Goal: Information Seeking & Learning: Learn about a topic

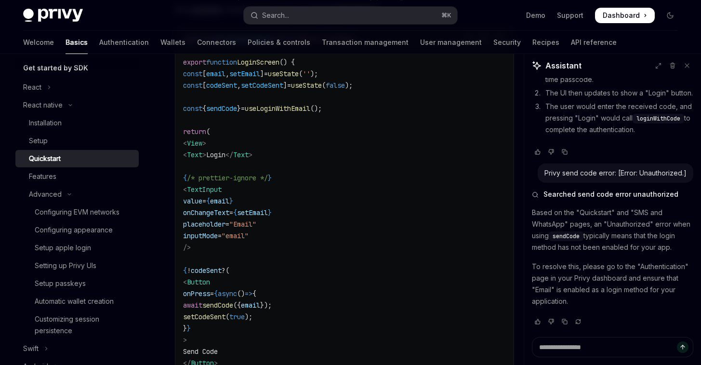
scroll to position [592, 0]
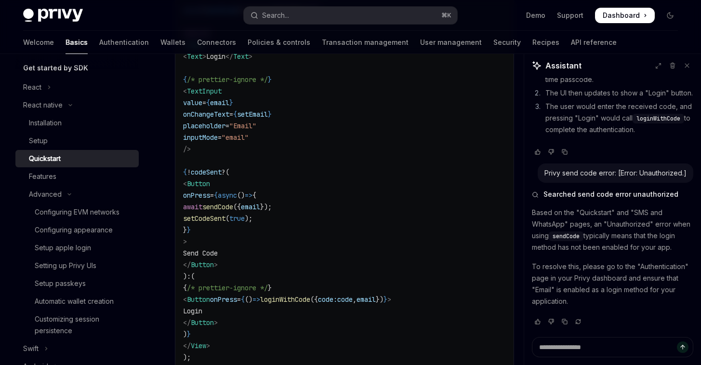
click at [310, 297] on span "loginWithCode" at bounding box center [285, 299] width 50 height 9
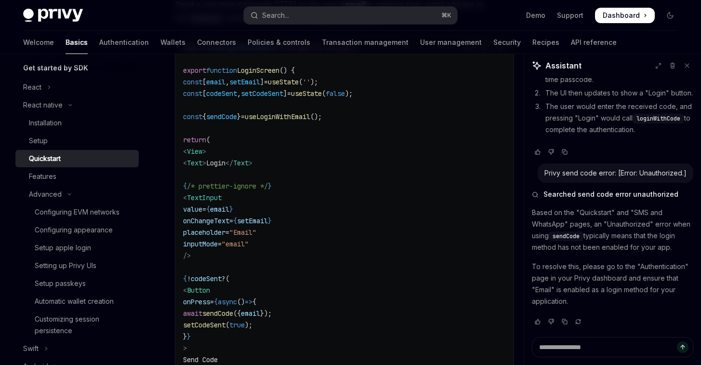
scroll to position [468, 0]
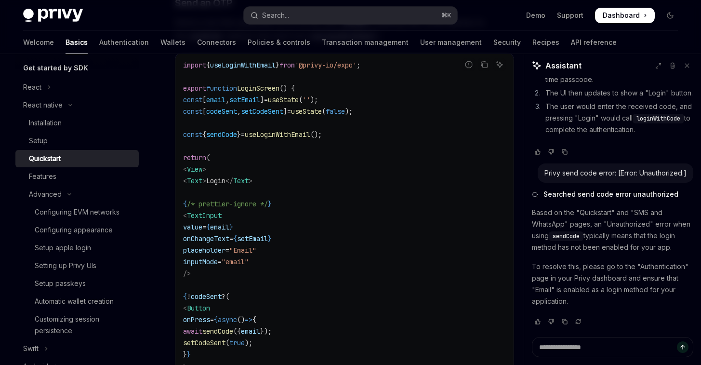
click at [252, 125] on code "import { useLoginWithEmail } from '@privy-io/expo' ; export function LoginScree…" at bounding box center [344, 279] width 323 height 440
click at [302, 137] on span "useLoginWithEmail" at bounding box center [278, 134] width 66 height 9
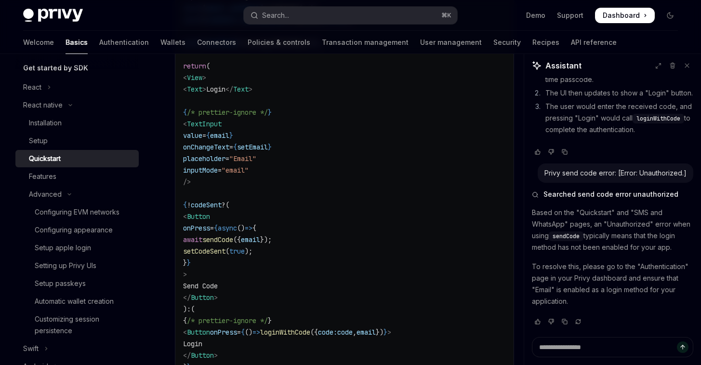
scroll to position [458, 0]
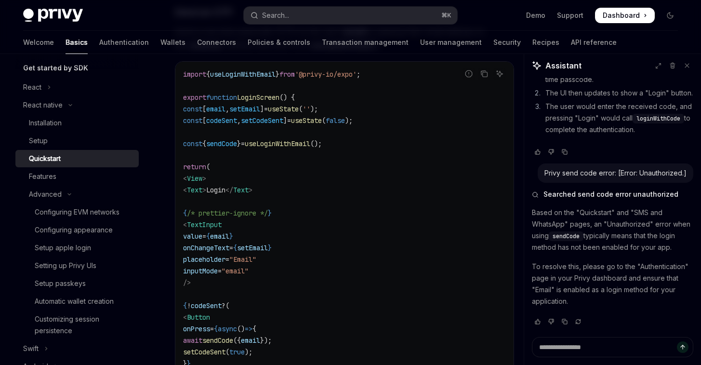
click at [348, 196] on code "import { useLoginWithEmail } from '@privy-io/expo' ; export function LoginScree…" at bounding box center [344, 288] width 323 height 440
click at [61, 230] on div "Configuring appearance" at bounding box center [74, 230] width 78 height 12
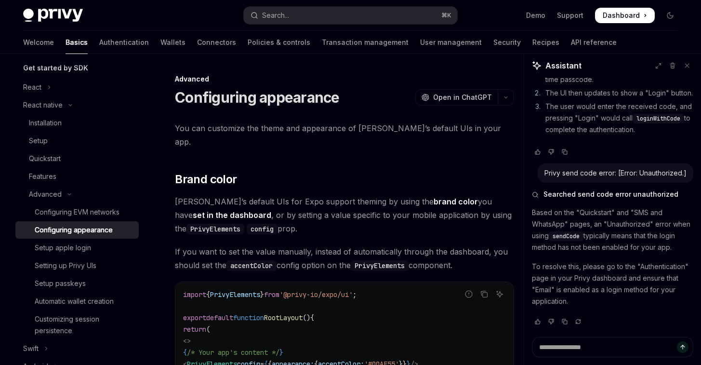
scroll to position [96, 0]
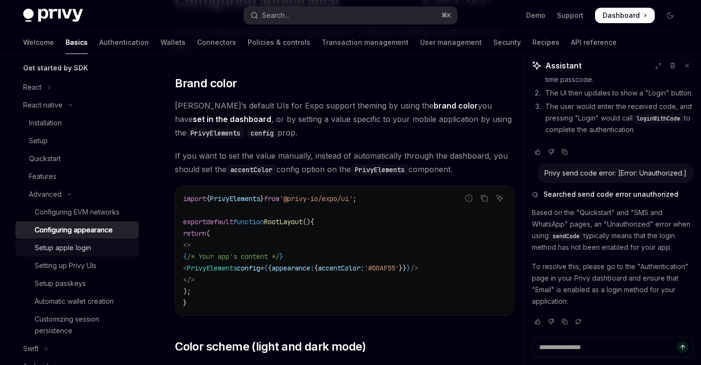
click at [67, 254] on link "Setup apple login" at bounding box center [76, 247] width 123 height 17
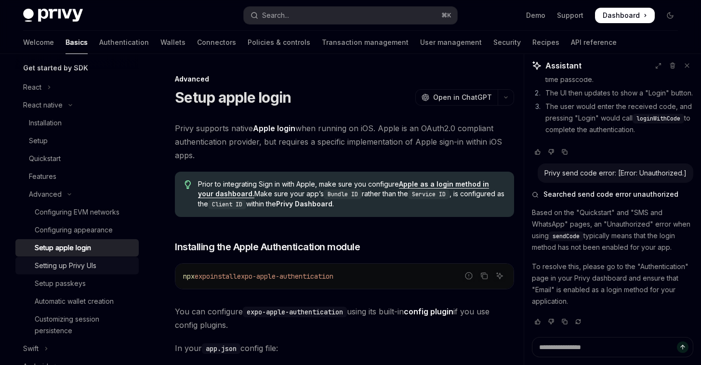
click at [64, 265] on div "Setting up Privy UIs" at bounding box center [66, 266] width 62 height 12
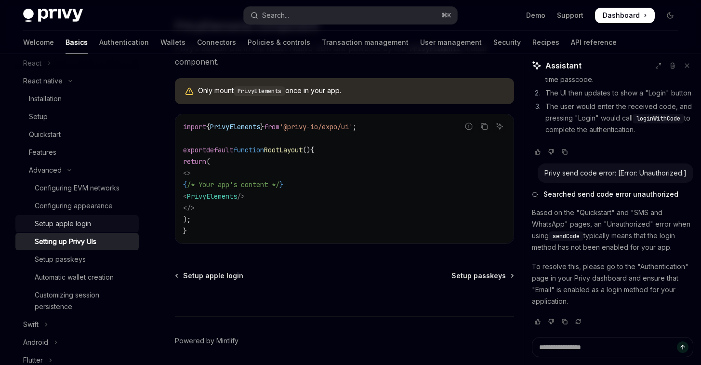
scroll to position [257, 0]
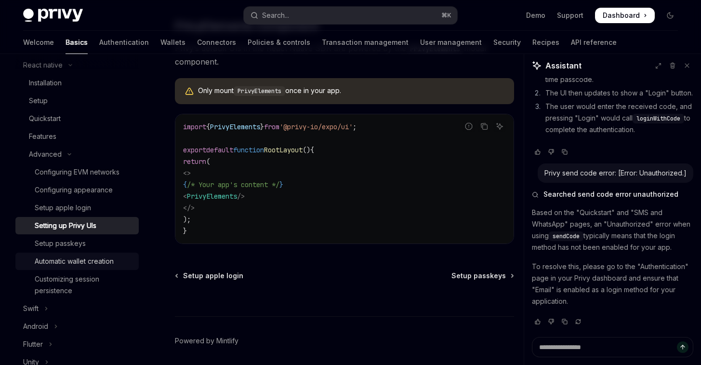
click at [63, 263] on div "Automatic wallet creation" at bounding box center [74, 262] width 79 height 12
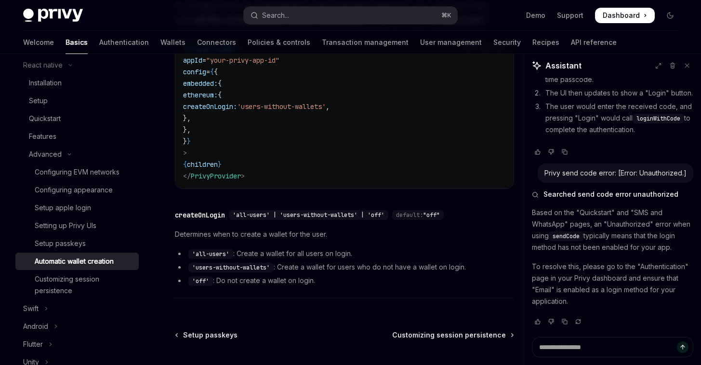
scroll to position [194, 0]
click at [42, 131] on div "Features" at bounding box center [42, 137] width 27 height 12
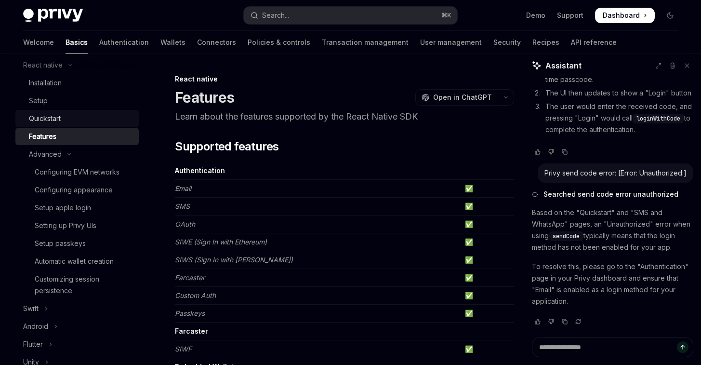
click at [101, 124] on link "Quickstart" at bounding box center [76, 118] width 123 height 17
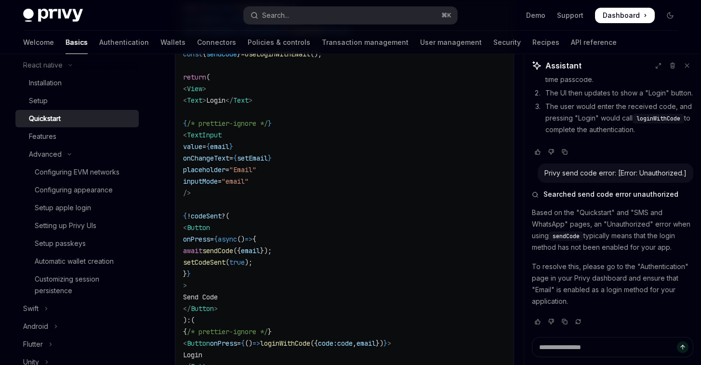
scroll to position [647, 0]
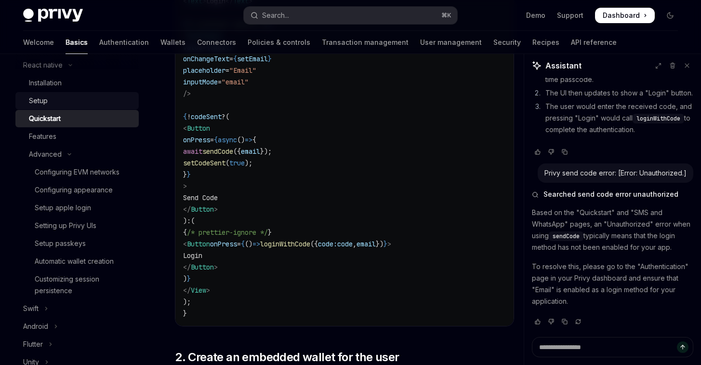
click at [50, 99] on div "Setup" at bounding box center [81, 101] width 104 height 12
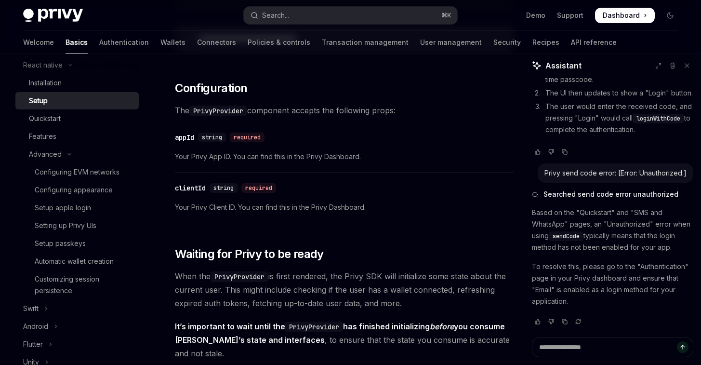
scroll to position [516, 0]
click at [69, 119] on div "Quickstart" at bounding box center [81, 119] width 104 height 12
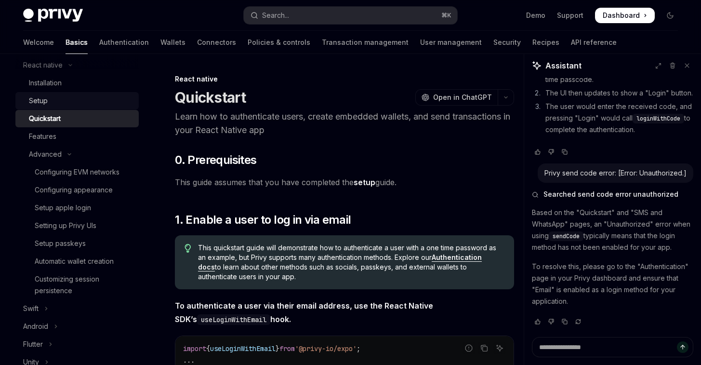
click at [78, 97] on div "Setup" at bounding box center [81, 101] width 104 height 12
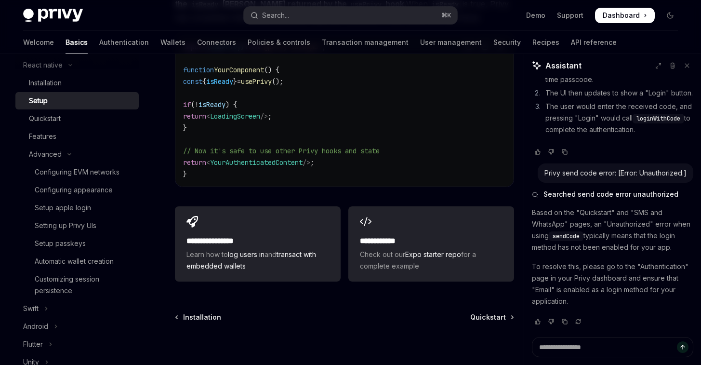
scroll to position [917, 0]
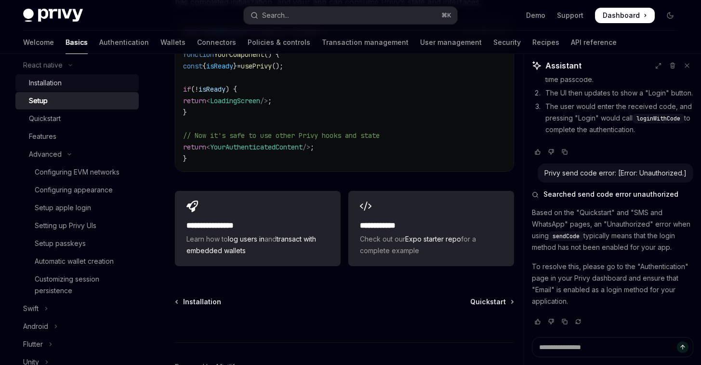
click at [68, 86] on div "Installation" at bounding box center [81, 83] width 104 height 12
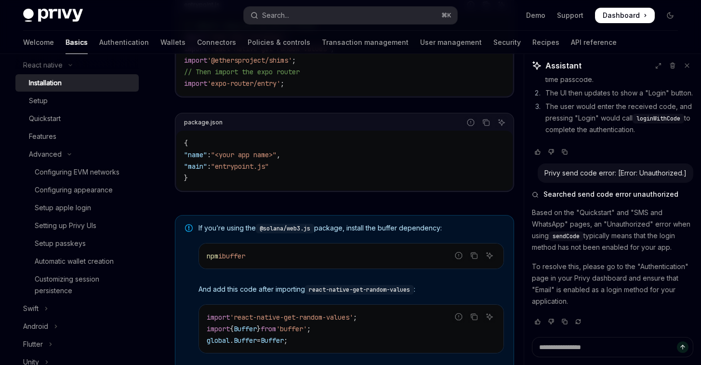
scroll to position [674, 0]
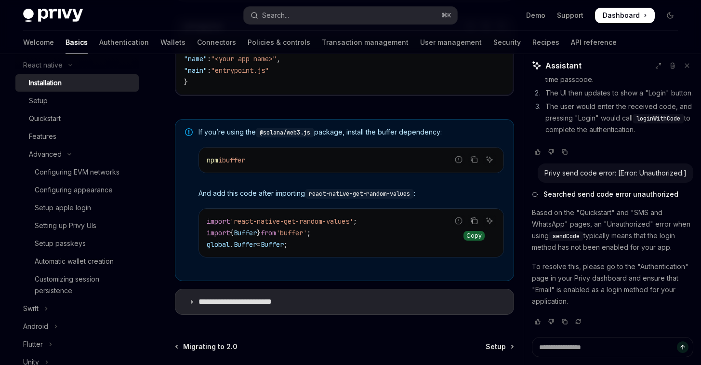
click at [474, 225] on icon "Copy the contents from the code block" at bounding box center [475, 221] width 8 height 8
click at [476, 225] on icon "Copy the contents from the code block" at bounding box center [475, 221] width 8 height 8
click at [476, 224] on icon "Copy the contents from the code block" at bounding box center [475, 220] width 8 height 5
click at [488, 224] on icon "Ask AI" at bounding box center [490, 221] width 6 height 6
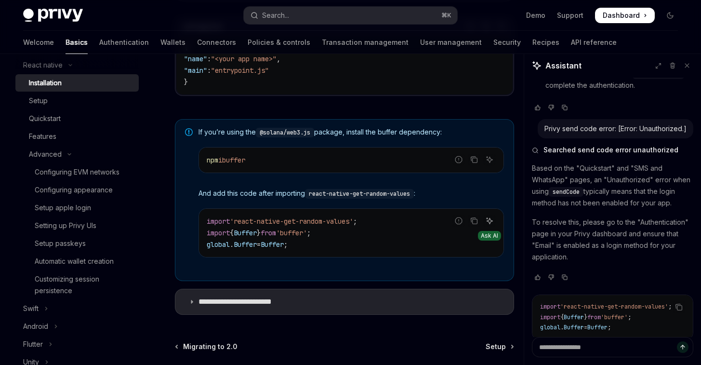
click at [491, 225] on icon "Ask AI" at bounding box center [490, 221] width 8 height 8
click at [490, 225] on icon "Ask AI" at bounding box center [490, 221] width 8 height 8
click at [489, 241] on div "Ask AI" at bounding box center [489, 236] width 23 height 10
click at [492, 225] on icon "Ask AI" at bounding box center [490, 221] width 8 height 8
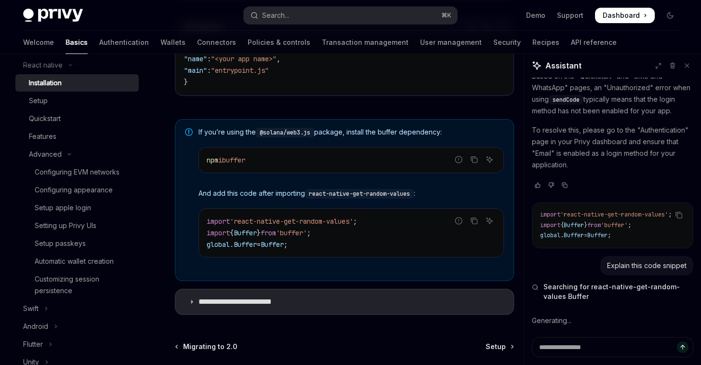
scroll to position [486, 0]
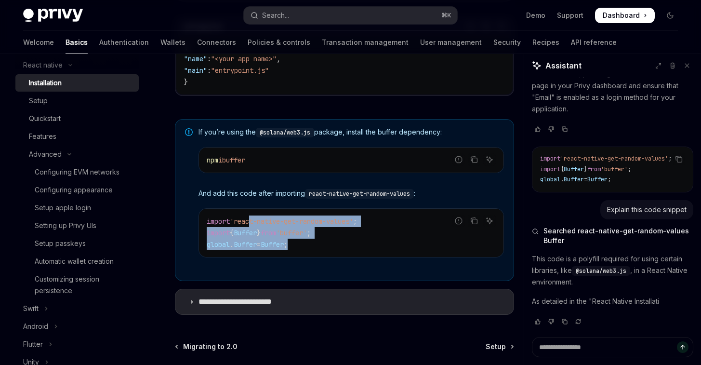
drag, startPoint x: 325, startPoint y: 256, endPoint x: 250, endPoint y: 224, distance: 81.5
click at [250, 224] on code "import 'react-native-get-random-values' ; import { Buffer } from 'buffer' ; glo…" at bounding box center [351, 233] width 289 height 35
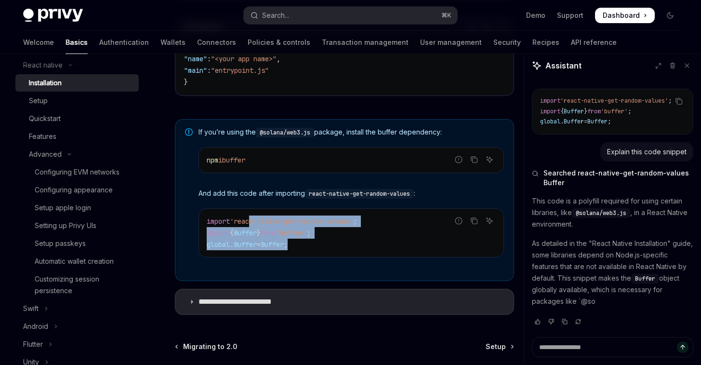
scroll to position [612, 0]
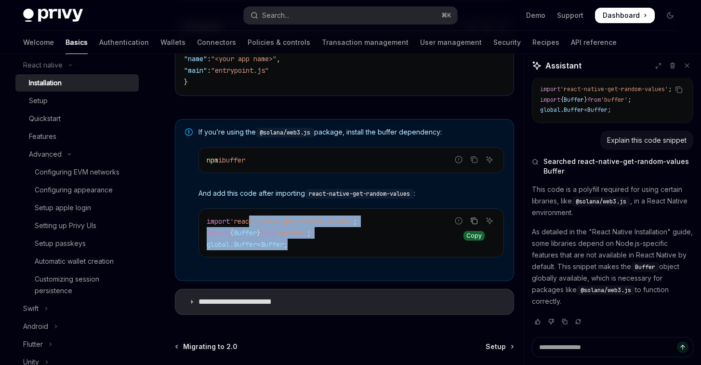
click at [471, 225] on icon "Copy the contents from the code block" at bounding box center [475, 221] width 8 height 8
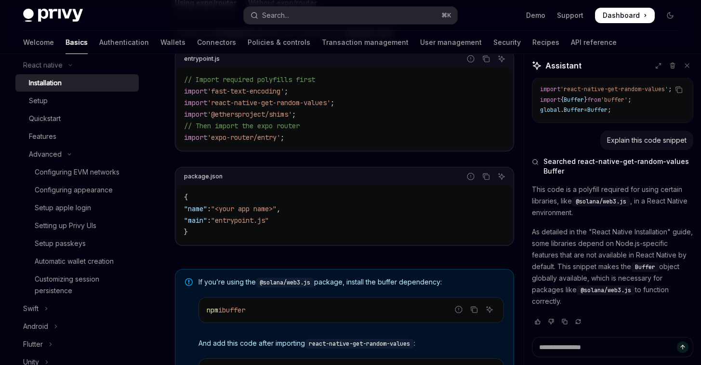
scroll to position [329, 0]
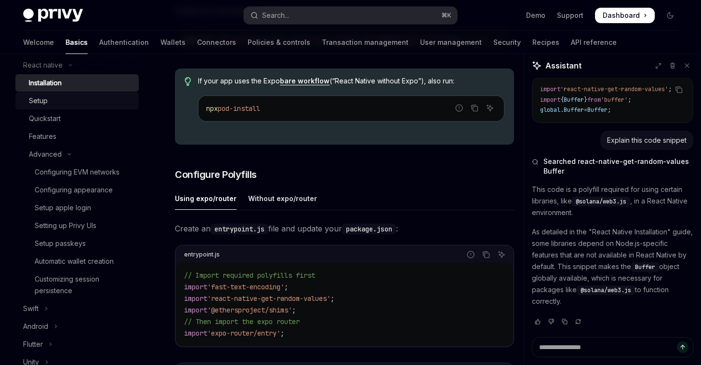
click at [51, 103] on div "Setup" at bounding box center [81, 101] width 104 height 12
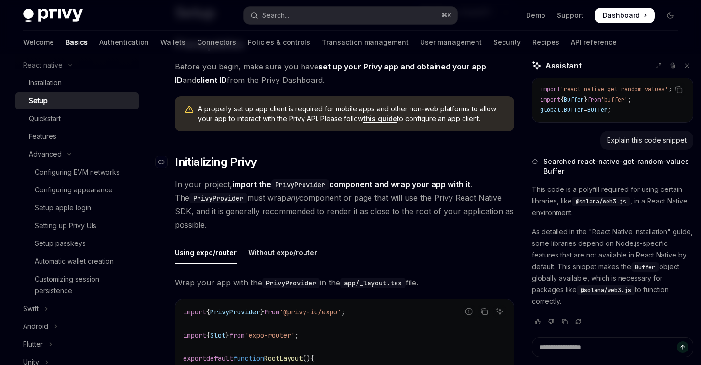
scroll to position [120, 0]
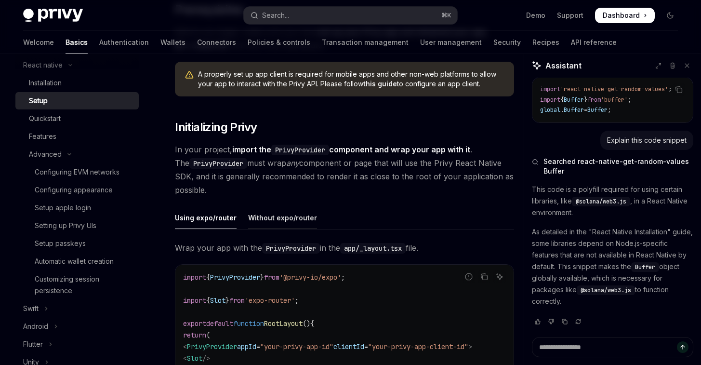
click at [274, 211] on div "Without expo/router" at bounding box center [282, 217] width 69 height 23
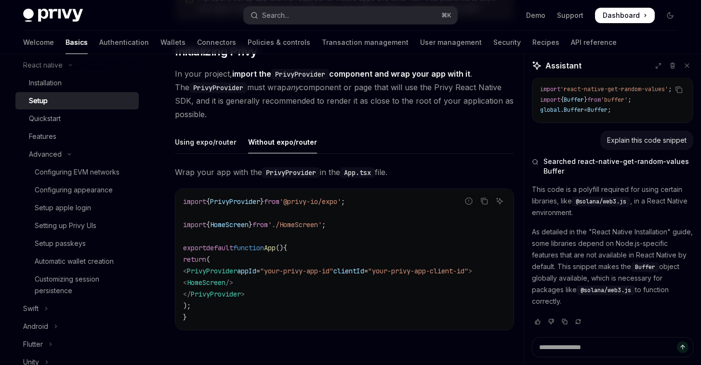
scroll to position [0, 20]
click at [203, 142] on div "Using expo/router" at bounding box center [206, 142] width 62 height 23
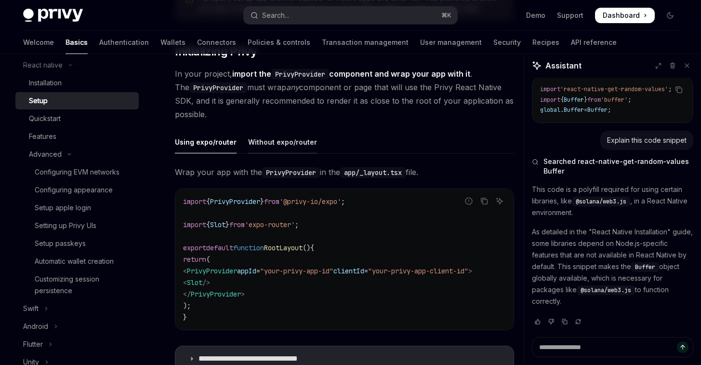
click at [257, 140] on div "Without expo/router" at bounding box center [282, 142] width 69 height 23
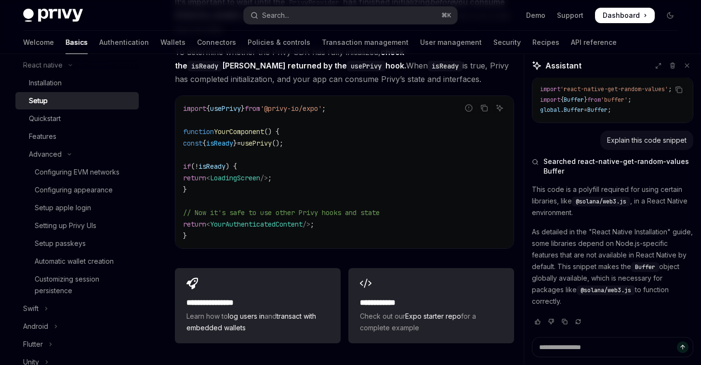
scroll to position [835, 0]
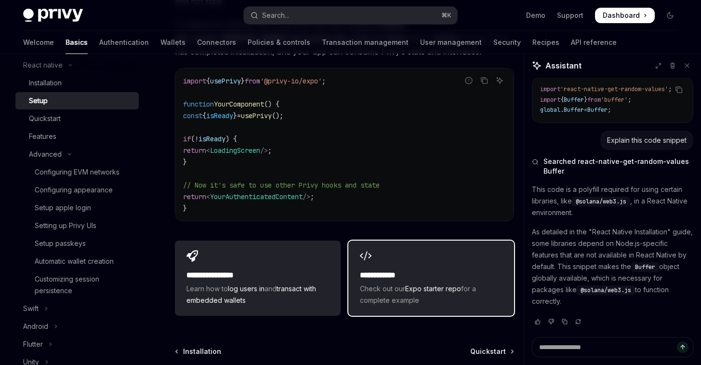
click at [435, 249] on div "**********" at bounding box center [432, 278] width 166 height 75
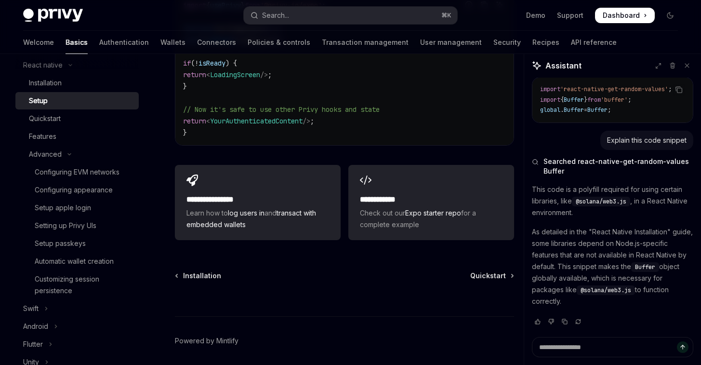
scroll to position [936, 0]
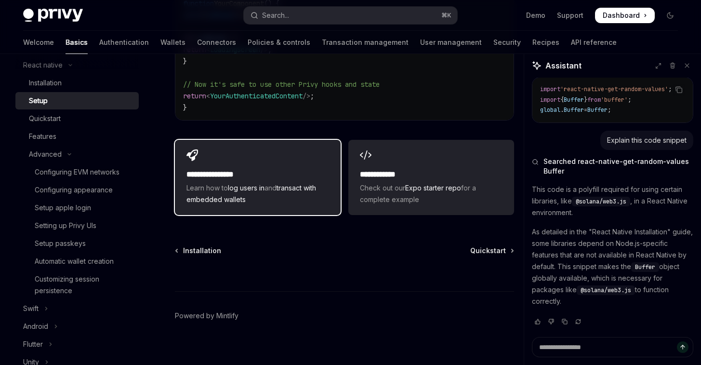
click at [254, 148] on div "**********" at bounding box center [258, 177] width 166 height 75
type textarea "*"
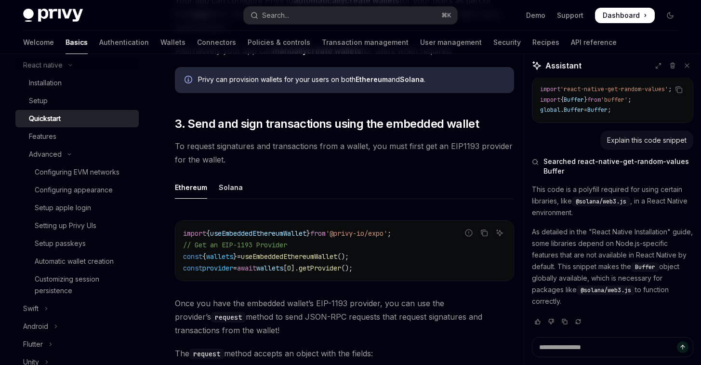
scroll to position [1032, 0]
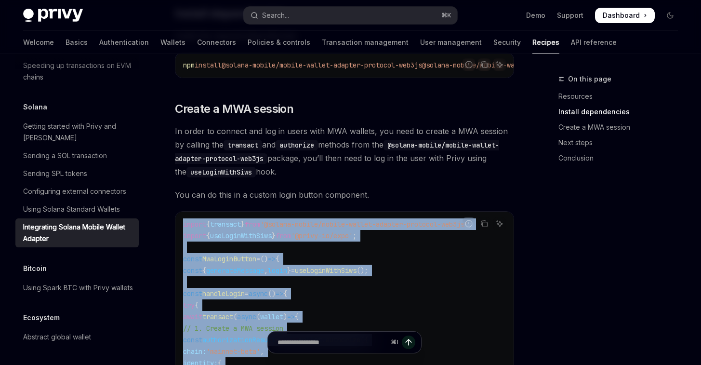
scroll to position [455, 0]
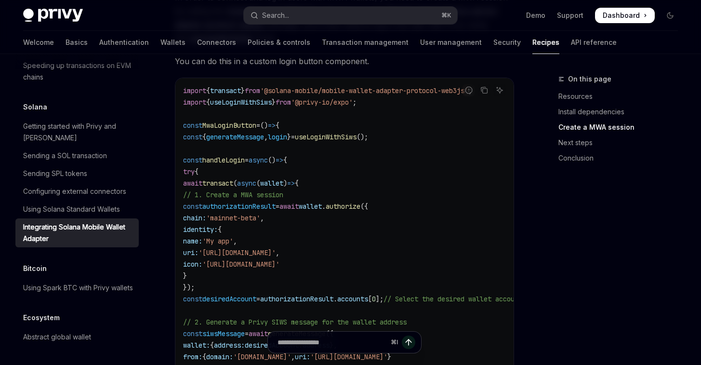
scroll to position [530, 0]
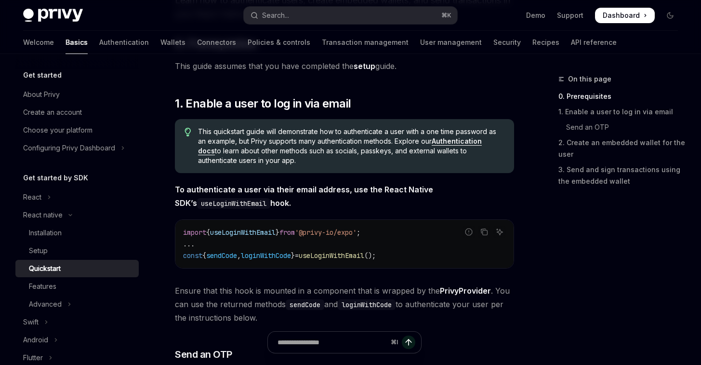
type textarea "*"
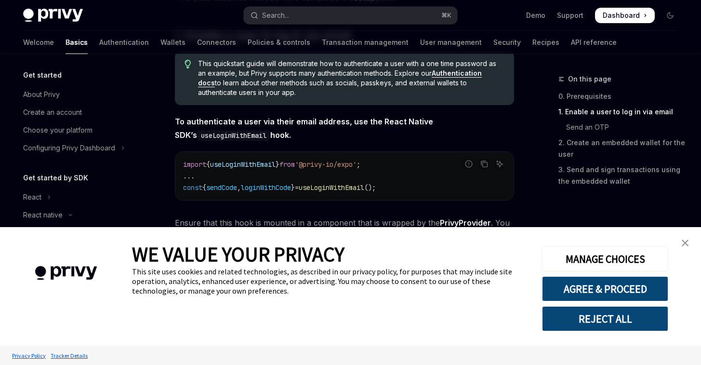
scroll to position [193, 0]
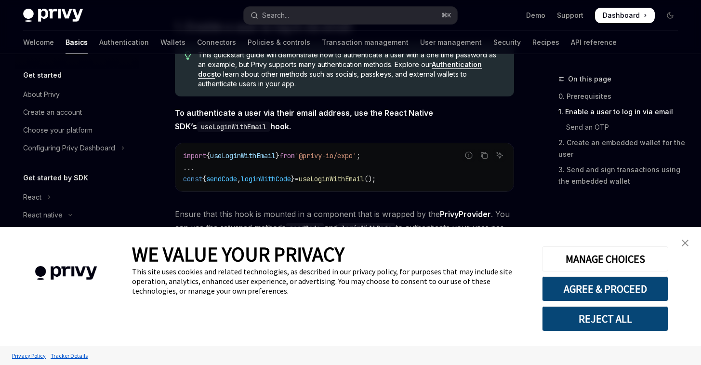
click at [687, 243] on img "close banner" at bounding box center [685, 243] width 7 height 7
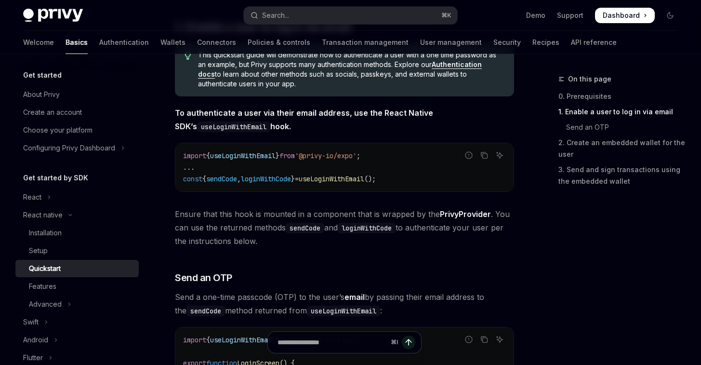
scroll to position [442, 0]
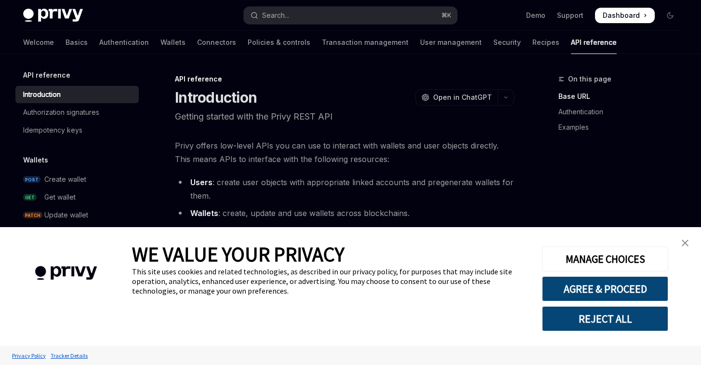
click at [691, 246] on link "close banner" at bounding box center [685, 242] width 19 height 19
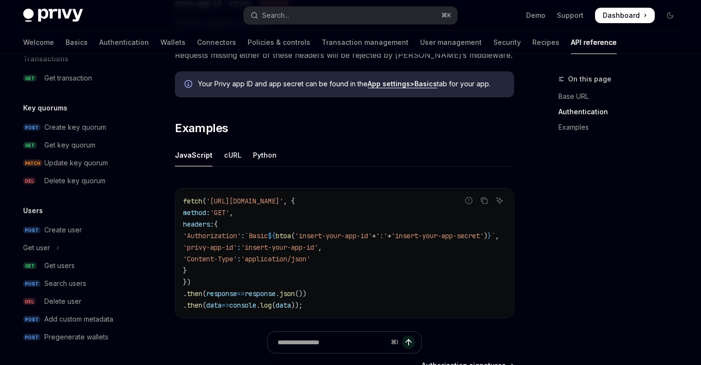
scroll to position [671, 0]
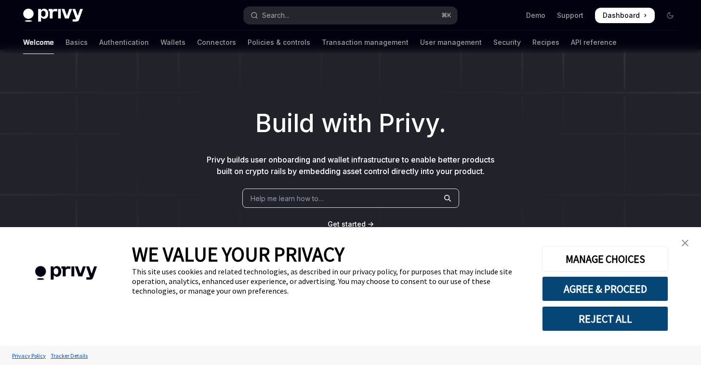
scroll to position [278, 0]
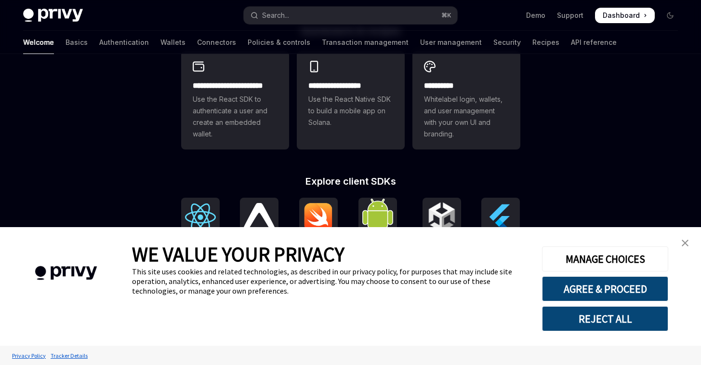
click at [689, 245] on link "close banner" at bounding box center [685, 242] width 19 height 19
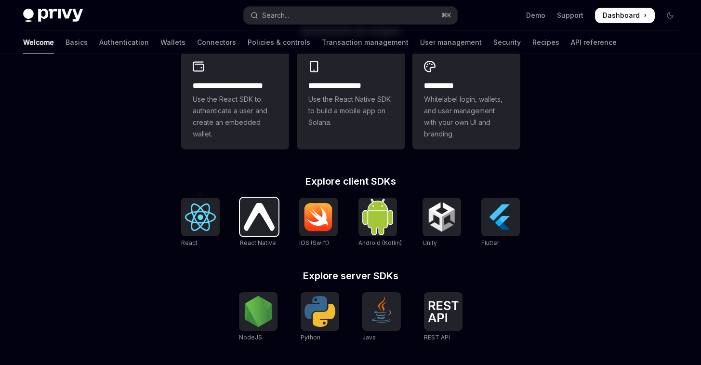
click at [272, 224] on img at bounding box center [259, 216] width 31 height 27
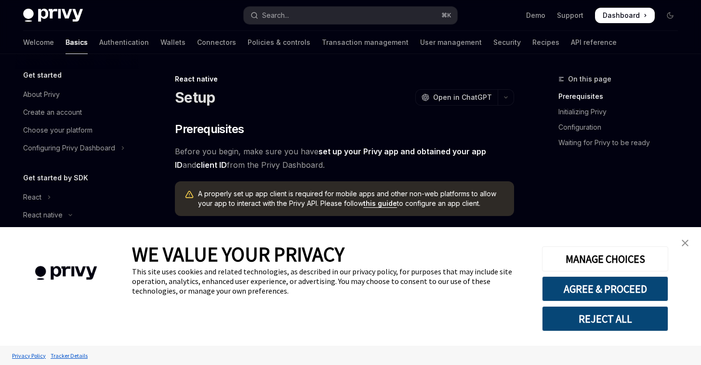
click at [688, 239] on link "close banner" at bounding box center [685, 242] width 19 height 19
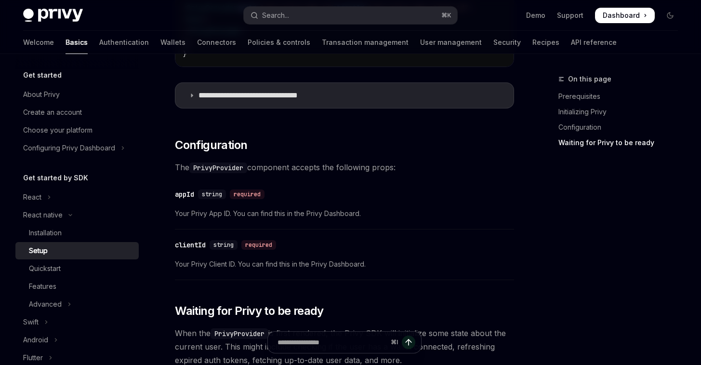
scroll to position [458, 0]
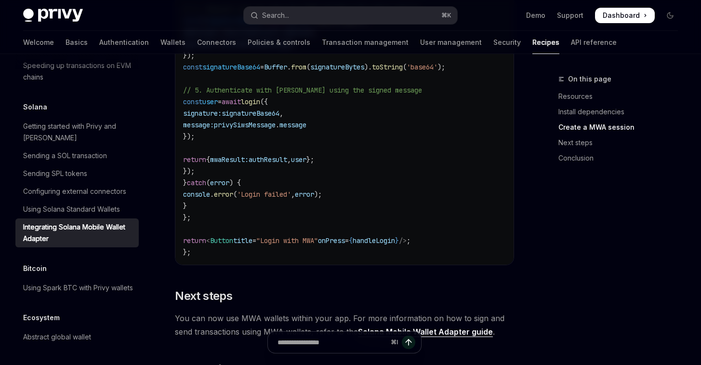
scroll to position [940, 0]
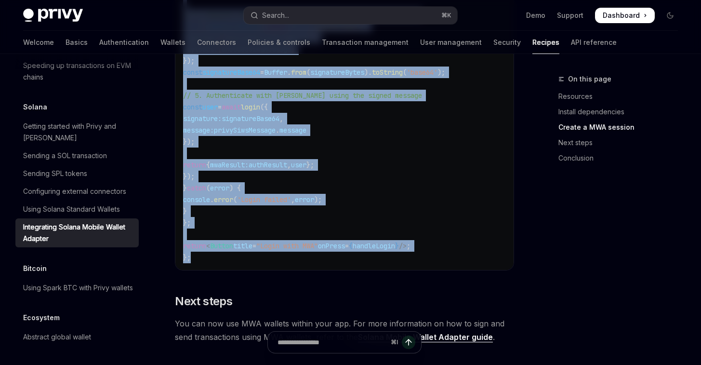
drag, startPoint x: 185, startPoint y: 89, endPoint x: 217, endPoint y: 268, distance: 181.7
copy code "mport { transact } from '@solana-mobile/mobile-wallet-adapter-protocol-web3js' …"
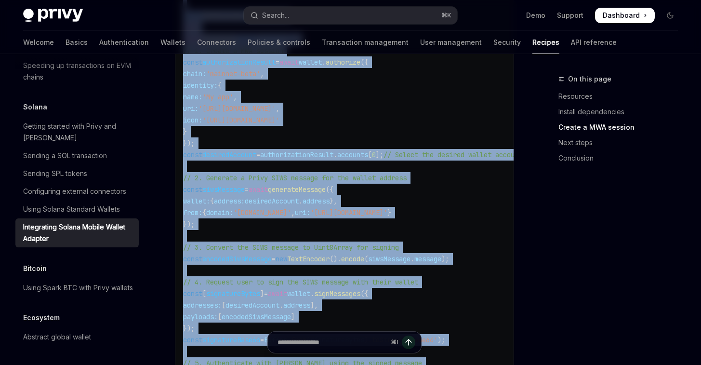
scroll to position [623, 0]
